Goal: Task Accomplishment & Management: Complete application form

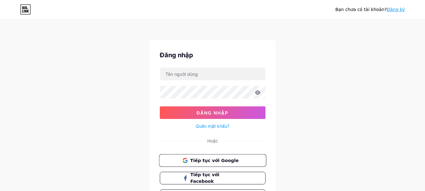
click at [201, 159] on font "Tiếp tục với Google" at bounding box center [214, 159] width 48 height 5
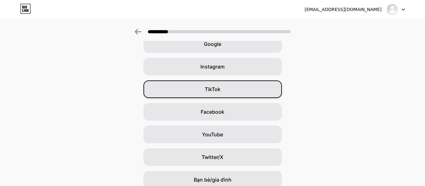
scroll to position [63, 0]
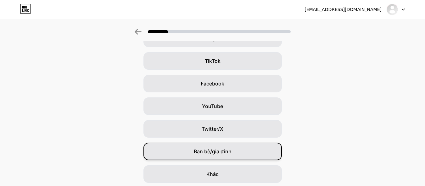
click at [221, 153] on font "Bạn bè/gia đình" at bounding box center [213, 151] width 38 height 6
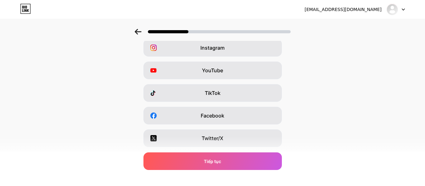
scroll to position [22, 0]
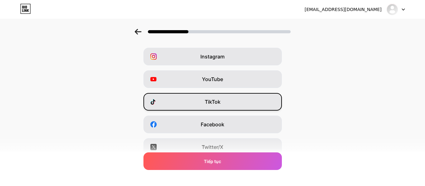
click at [219, 100] on font "TikTok" at bounding box center [213, 102] width 16 height 6
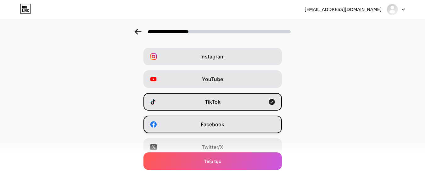
click at [224, 121] on span "Facebook" at bounding box center [212, 125] width 24 height 8
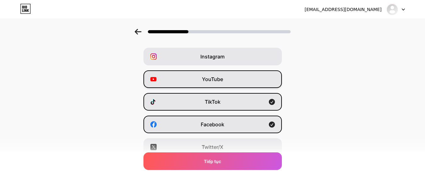
click at [228, 79] on div "YouTube" at bounding box center [212, 79] width 138 height 18
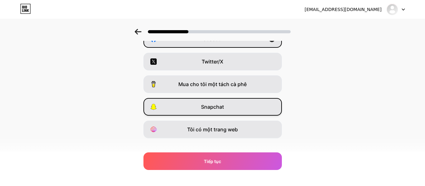
scroll to position [116, 0]
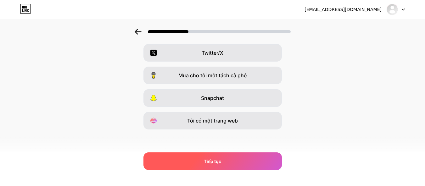
click at [218, 162] on font "Tiếp tục" at bounding box center [212, 161] width 17 height 5
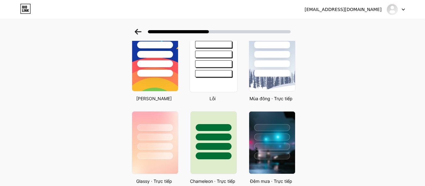
scroll to position [157, 0]
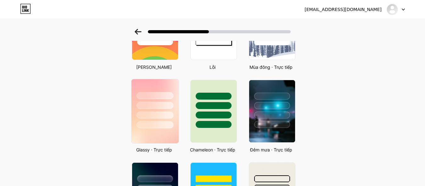
click at [158, 117] on div at bounding box center [154, 115] width 37 height 7
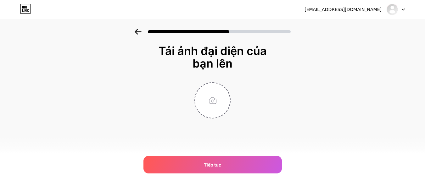
scroll to position [0, 0]
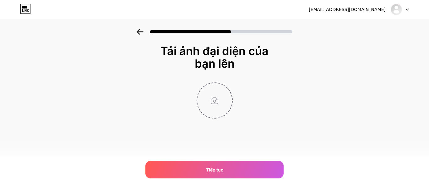
click at [215, 101] on input "file" at bounding box center [214, 100] width 35 height 35
click at [215, 100] on input "file" at bounding box center [214, 100] width 35 height 35
type input "C:\fakepath\_DSC2218.JPG"
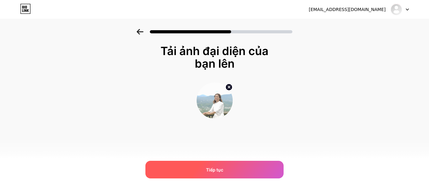
click at [219, 170] on font "Tiếp tục" at bounding box center [214, 169] width 17 height 5
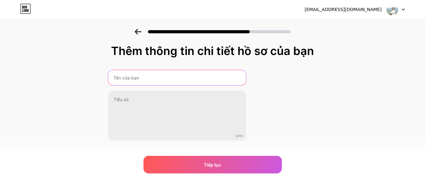
click at [132, 77] on input "text" at bounding box center [177, 77] width 138 height 15
type input "D"
type input "Đinh Thị Bỉ"
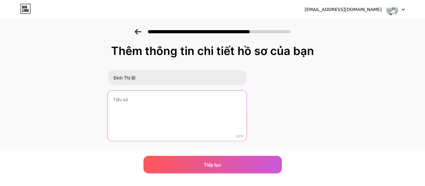
click at [133, 100] on textarea at bounding box center [176, 116] width 139 height 51
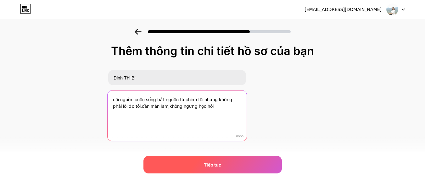
type textarea "cội nguồn cuộc sống bắt nguồn từ chính tôi nhưng không phải lỗi do tôi,cần mẫn …"
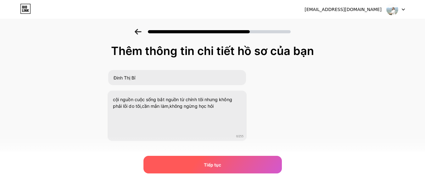
click at [224, 171] on div "Tiếp tục" at bounding box center [212, 165] width 138 height 18
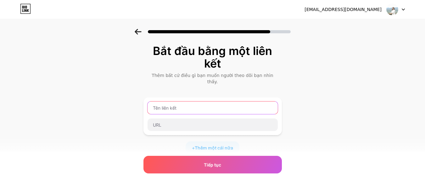
click at [179, 102] on input "text" at bounding box center [212, 108] width 130 height 13
click at [165, 102] on input "text" at bounding box center [212, 108] width 130 height 13
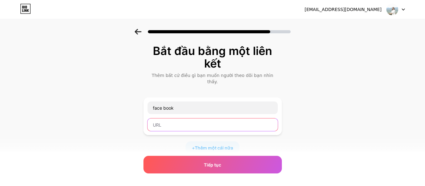
click at [171, 120] on input "text" at bounding box center [212, 124] width 130 height 13
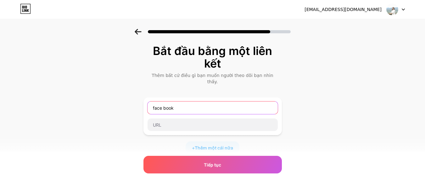
click at [166, 102] on input "face book" at bounding box center [212, 108] width 130 height 13
type input "facebook"
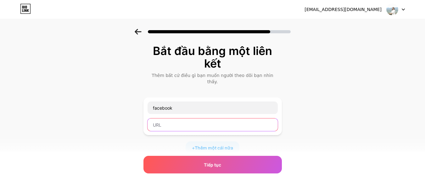
click at [169, 119] on input "text" at bounding box center [212, 124] width 130 height 13
paste input "[URL][DOMAIN_NAME]"
type input "[URL][DOMAIN_NAME]"
click at [200, 145] on font "Thêm một cái nữa" at bounding box center [214, 147] width 38 height 5
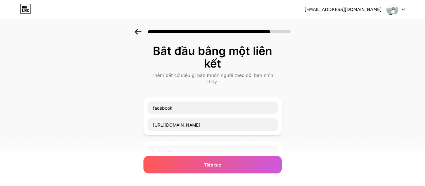
scroll to position [31, 0]
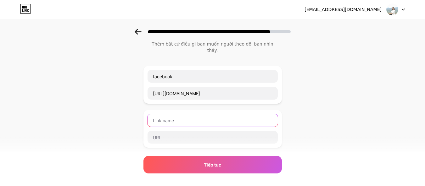
click at [167, 114] on input "text" at bounding box center [212, 120] width 130 height 13
type input "ticktok"
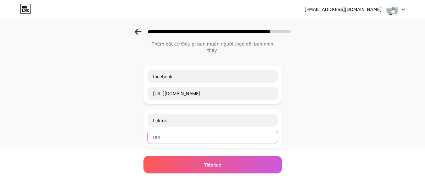
click at [163, 131] on input "text" at bounding box center [212, 137] width 130 height 13
paste input "[URL][EMAIL_ADDRESS][DOMAIN_NAME][DOMAIN_NAME][MEDICAL_DATA]"
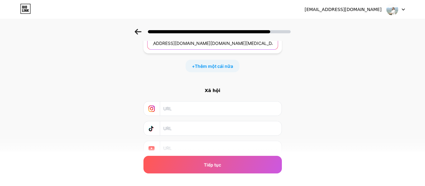
scroll to position [94, 0]
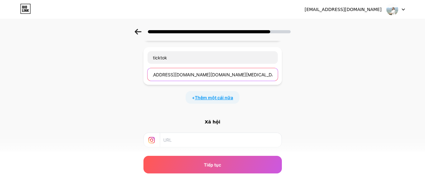
type input "[URL][EMAIL_ADDRESS][DOMAIN_NAME][DOMAIN_NAME][MEDICAL_DATA]"
click at [209, 95] on font "Thêm một cái nữa" at bounding box center [214, 97] width 38 height 5
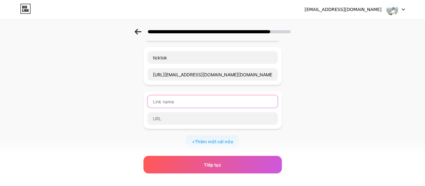
click at [185, 95] on input "text" at bounding box center [212, 101] width 130 height 13
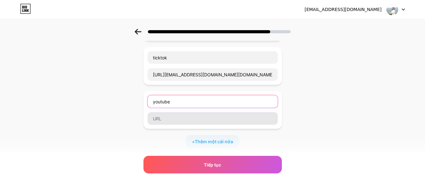
type input "youtube"
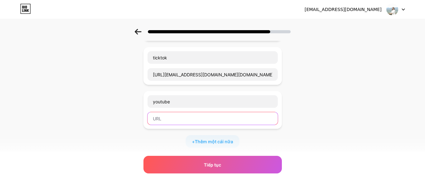
click at [178, 115] on input "text" at bounding box center [212, 118] width 130 height 13
paste input "[URL][DOMAIN_NAME]"
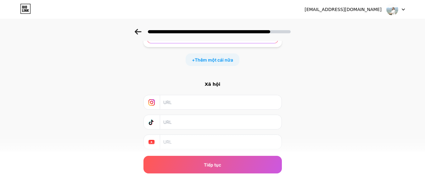
scroll to position [189, 0]
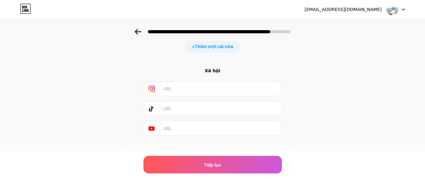
type input "[URL][DOMAIN_NAME]"
click at [183, 102] on input "text" at bounding box center [220, 109] width 114 height 14
click at [176, 102] on input "text" at bounding box center [220, 109] width 114 height 14
drag, startPoint x: 176, startPoint y: 102, endPoint x: 167, endPoint y: 101, distance: 8.6
click at [167, 102] on input "text" at bounding box center [220, 109] width 114 height 14
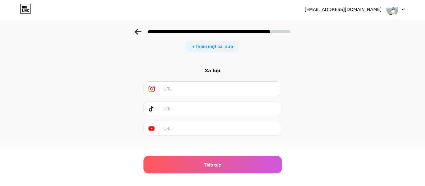
click at [172, 121] on input "text" at bounding box center [220, 128] width 114 height 14
paste input "[URL][DOMAIN_NAME]"
type input "[URL][DOMAIN_NAME]"
click at [181, 103] on input "text" at bounding box center [220, 109] width 114 height 14
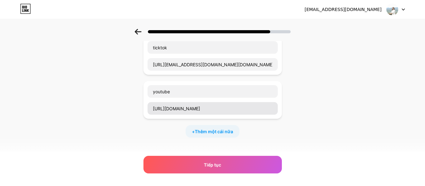
scroll to position [95, 0]
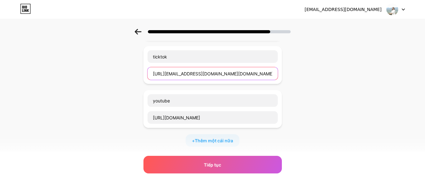
drag, startPoint x: 192, startPoint y: 67, endPoint x: 173, endPoint y: 66, distance: 18.9
click at [173, 67] on input "[URL][EMAIL_ADDRESS][DOMAIN_NAME][DOMAIN_NAME][MEDICAL_DATA]" at bounding box center [212, 73] width 130 height 13
drag, startPoint x: 154, startPoint y: 67, endPoint x: 281, endPoint y: 69, distance: 127.3
click at [281, 69] on div "ticktok [URL][EMAIL_ADDRESS][DOMAIN_NAME][DOMAIN_NAME][MEDICAL_DATA]" at bounding box center [212, 65] width 138 height 38
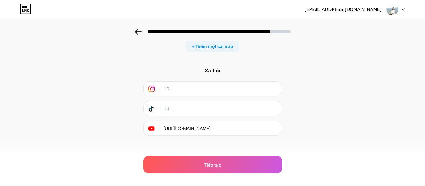
scroll to position [0, 0]
click at [180, 102] on input "text" at bounding box center [220, 109] width 114 height 14
paste input "[URL][EMAIL_ADDRESS][DOMAIN_NAME][DOMAIN_NAME][MEDICAL_DATA]"
type input "[URL][EMAIL_ADDRESS][DOMAIN_NAME][DOMAIN_NAME][MEDICAL_DATA]"
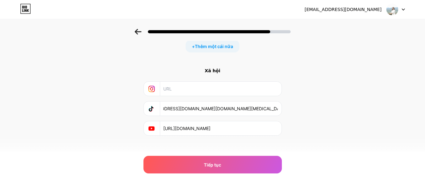
click at [177, 83] on input "text" at bounding box center [220, 89] width 114 height 14
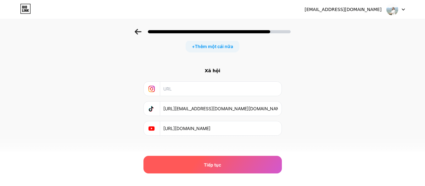
click at [213, 165] on font "Tiếp tục" at bounding box center [212, 164] width 17 height 5
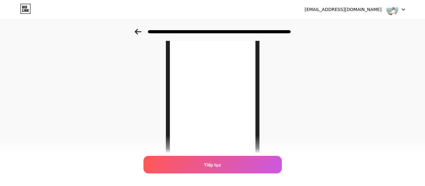
scroll to position [130, 0]
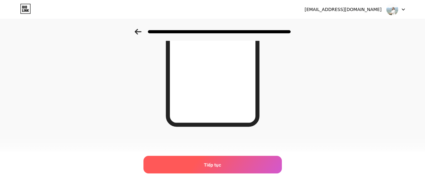
click at [212, 163] on font "Tiếp tục" at bounding box center [212, 164] width 17 height 5
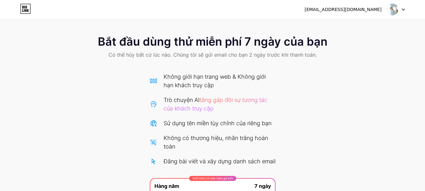
click at [25, 10] on icon at bounding box center [25, 9] width 11 height 10
click at [403, 9] on icon at bounding box center [403, 10] width 3 height 2
click at [316, 67] on div "Bắt đầu dùng thử miễn phí 7 ngày của bạn Có thể hủy bất cứ lúc nào. Chúng tôi s…" at bounding box center [212, 141] width 425 height 224
